Goal: Task Accomplishment & Management: Complete application form

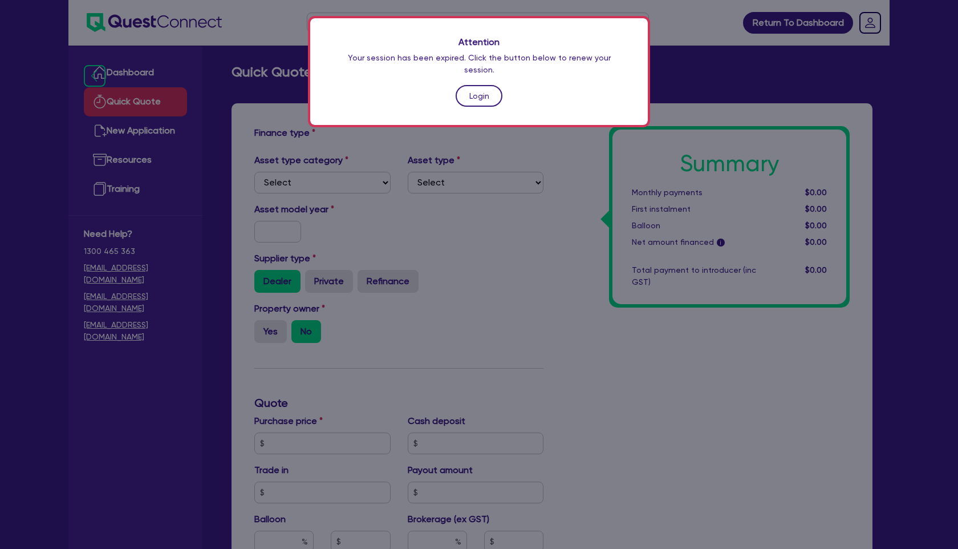
click at [491, 85] on link "Login" at bounding box center [479, 96] width 47 height 22
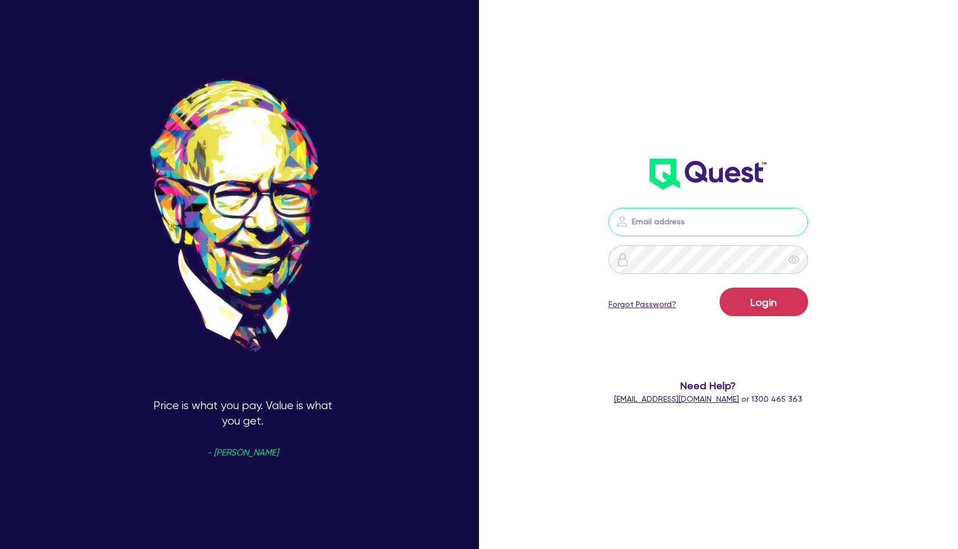
type input "[PERSON_NAME][EMAIL_ADDRESS][PERSON_NAME][DOMAIN_NAME]"
click at [768, 301] on button "Login" at bounding box center [764, 302] width 88 height 29
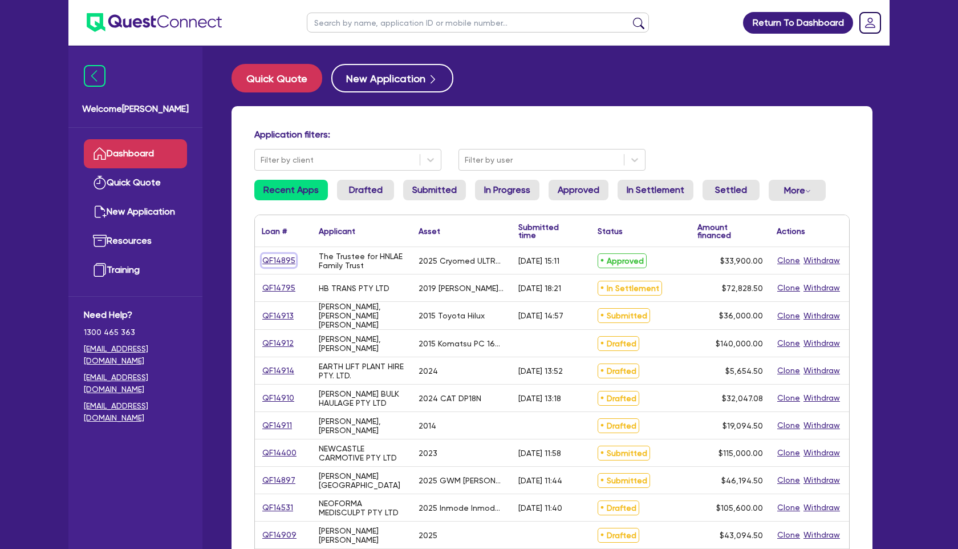
click at [272, 257] on link "QF14895" at bounding box center [279, 260] width 34 height 13
select select "SECONDARY_ASSETS"
select select "MEDICAL_DENTAL_LABORATORY_EQUIPMENT"
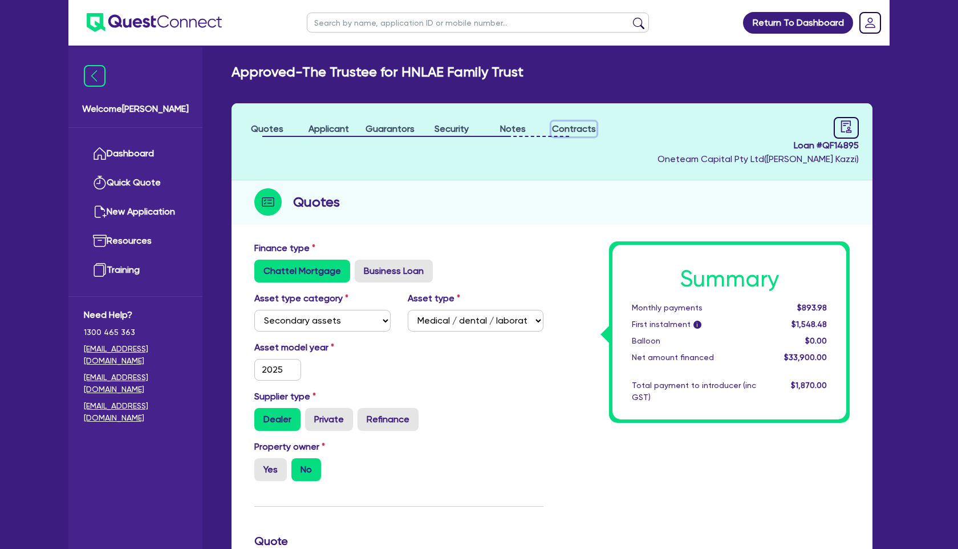
click at [583, 129] on span "Contracts" at bounding box center [574, 128] width 44 height 11
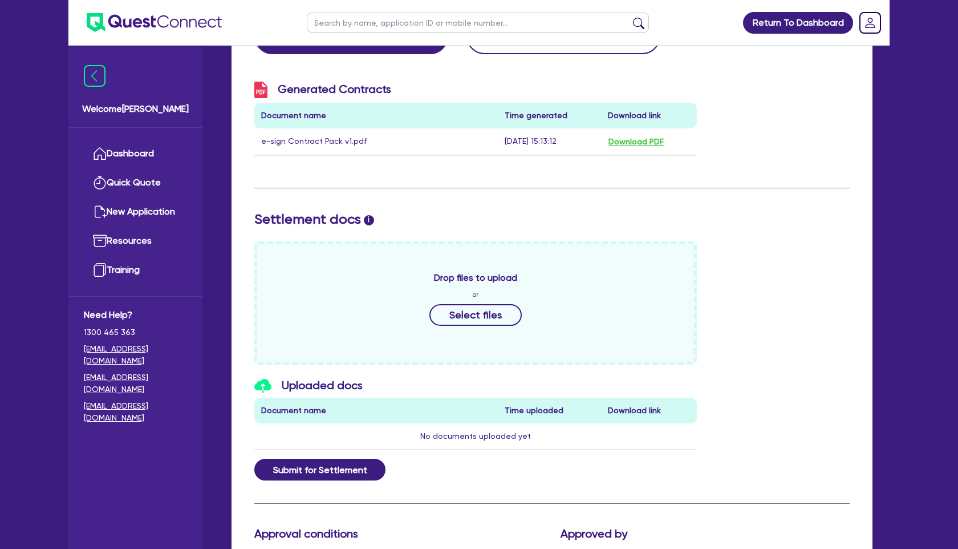
scroll to position [327, 0]
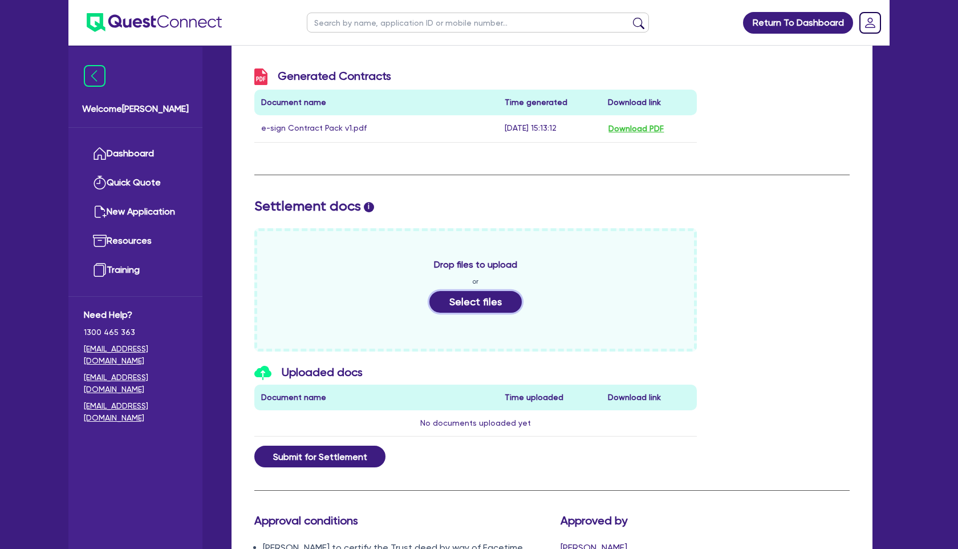
click at [489, 302] on button "Select files" at bounding box center [476, 302] width 92 height 22
